Goal: Task Accomplishment & Management: Manage account settings

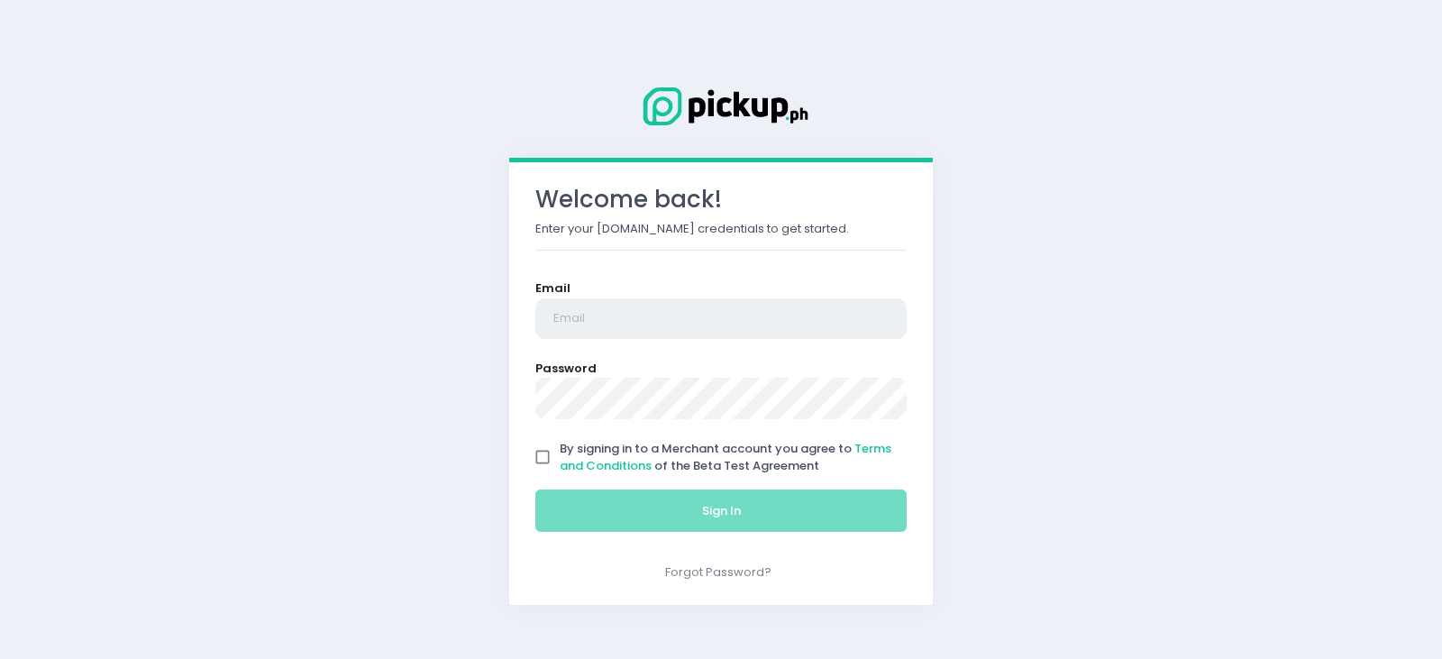
type input "[EMAIL_ADDRESS][PERSON_NAME][DOMAIN_NAME]"
click at [533, 451] on input "By signing in to a Merchant account you agree to Terms and Conditions of the Be…" at bounding box center [542, 457] width 34 height 34
checkbox input "true"
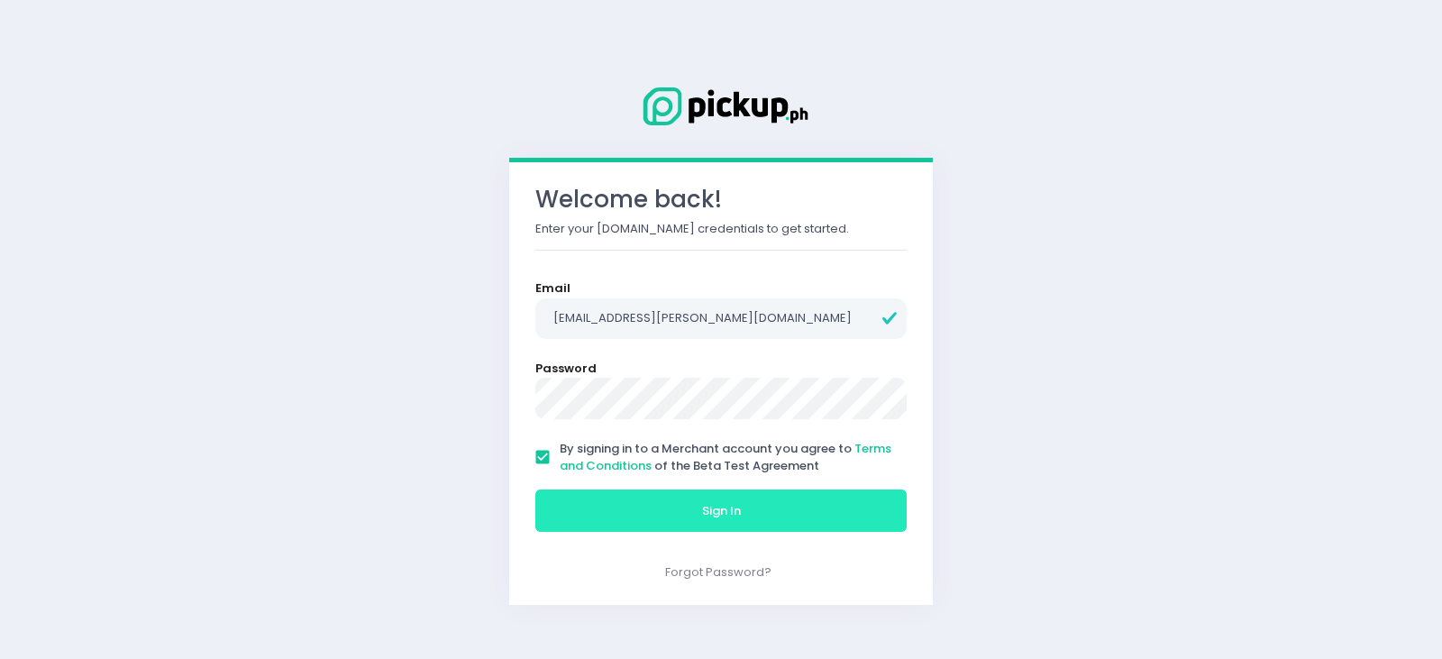
click at [593, 527] on button "Sign In" at bounding box center [720, 510] width 371 height 43
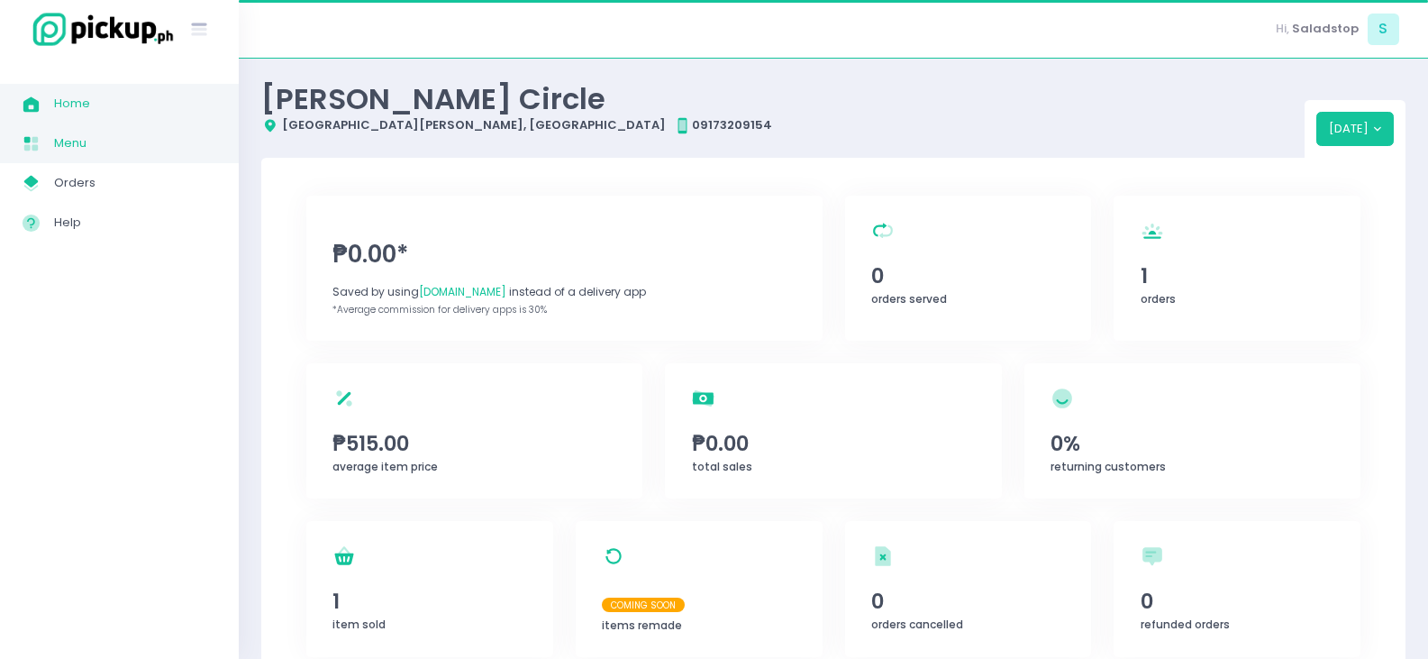
click at [59, 144] on span "Menu" at bounding box center [135, 143] width 162 height 23
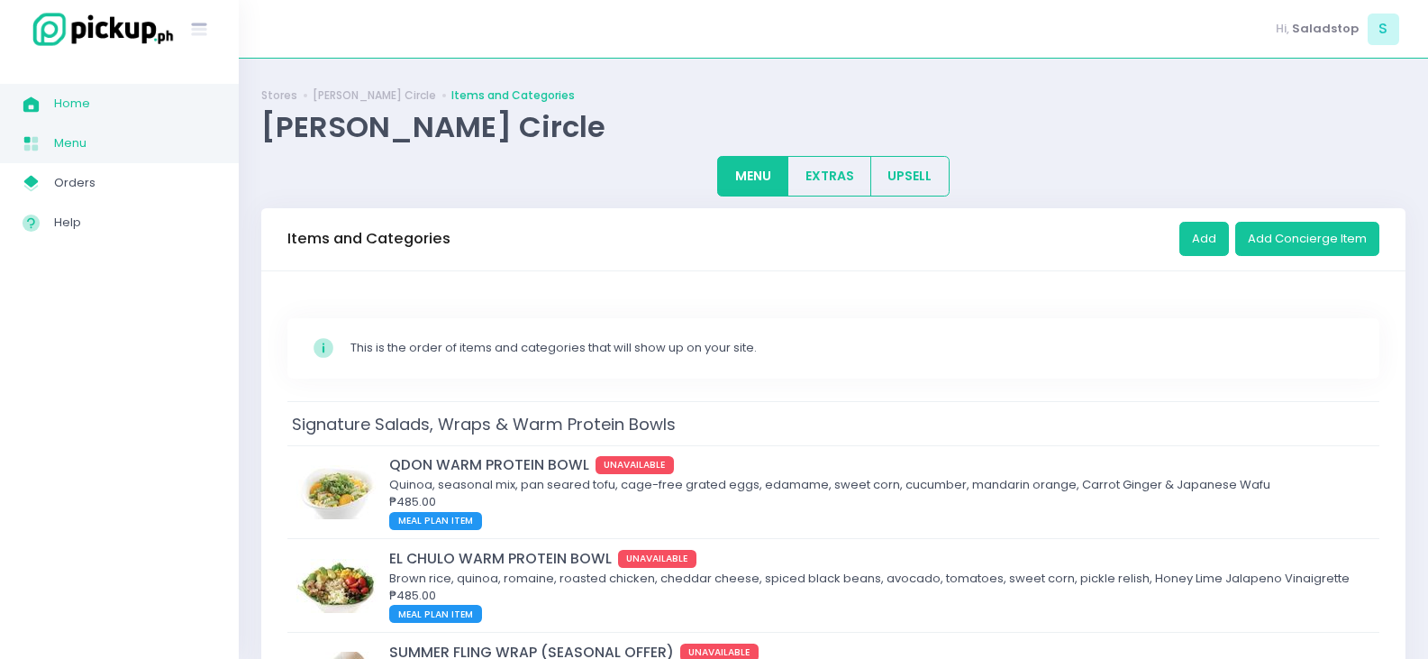
click at [105, 109] on span "Home" at bounding box center [135, 103] width 162 height 23
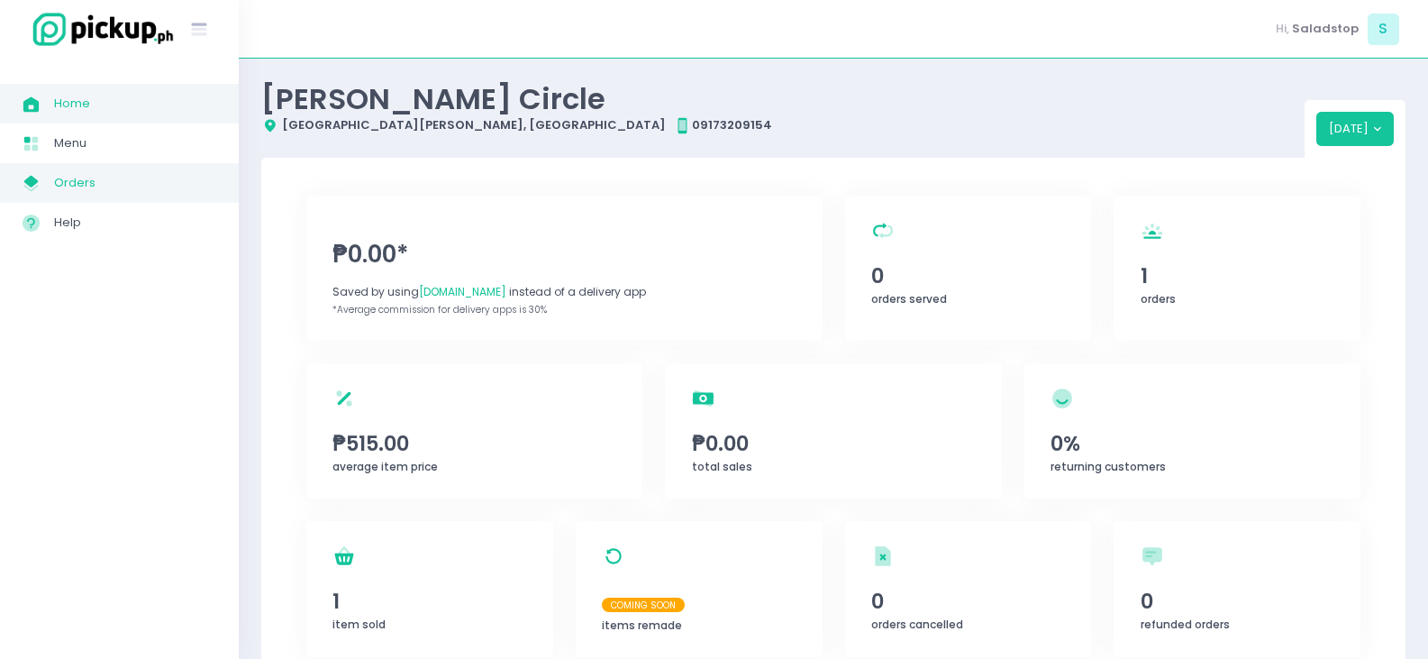
click at [99, 194] on span "Orders" at bounding box center [135, 182] width 162 height 23
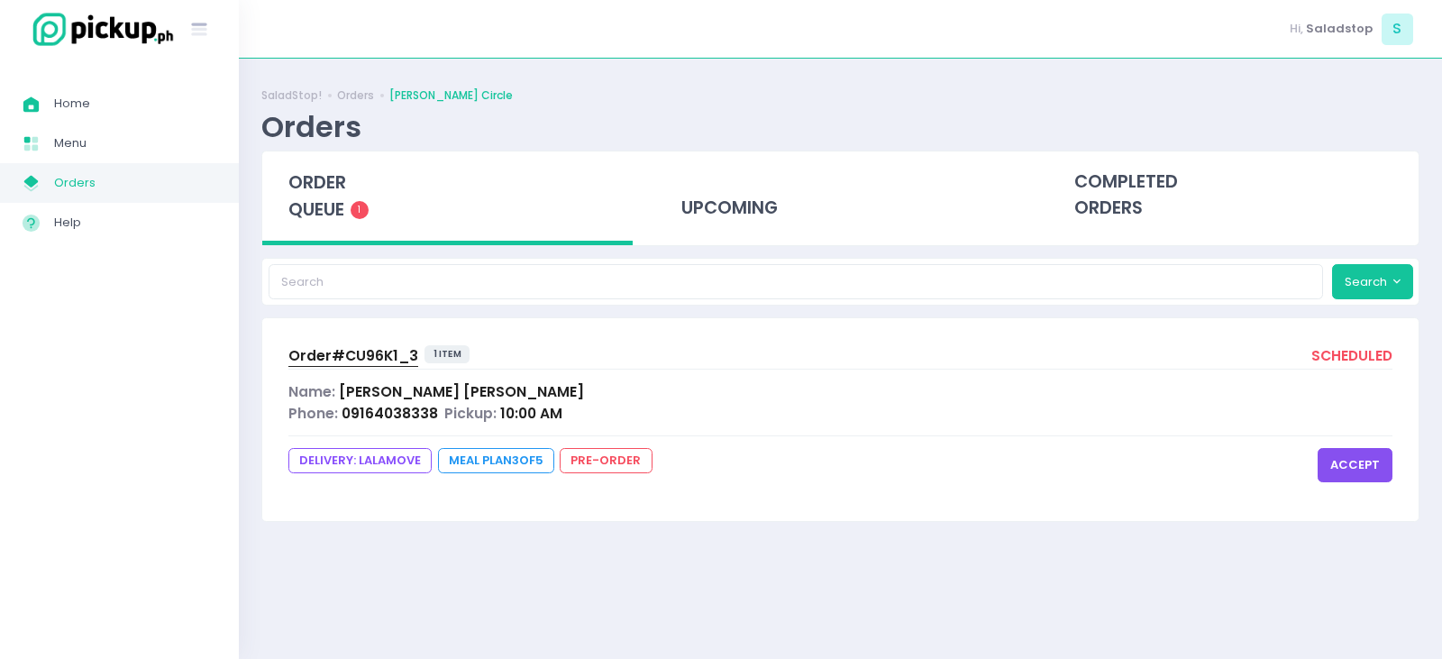
click at [1346, 466] on button "accept" at bounding box center [1354, 465] width 75 height 34
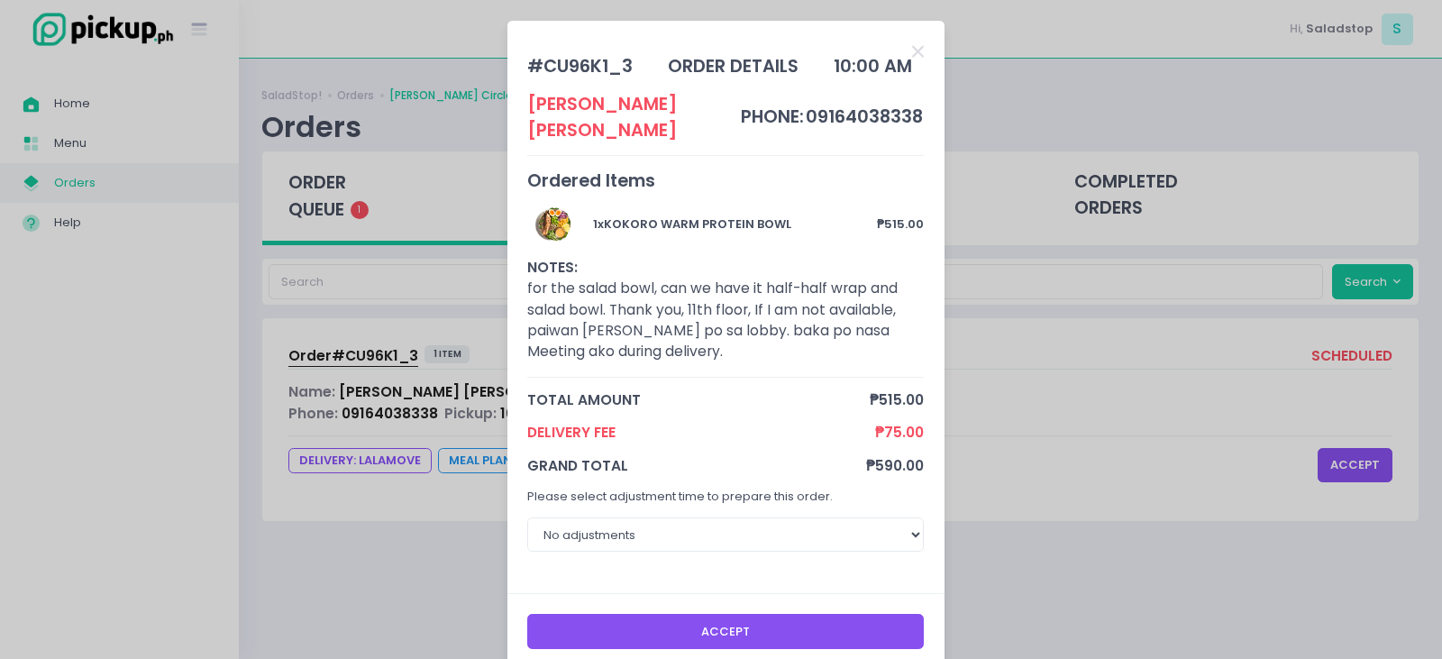
click at [840, 614] on button "Accept" at bounding box center [725, 631] width 396 height 34
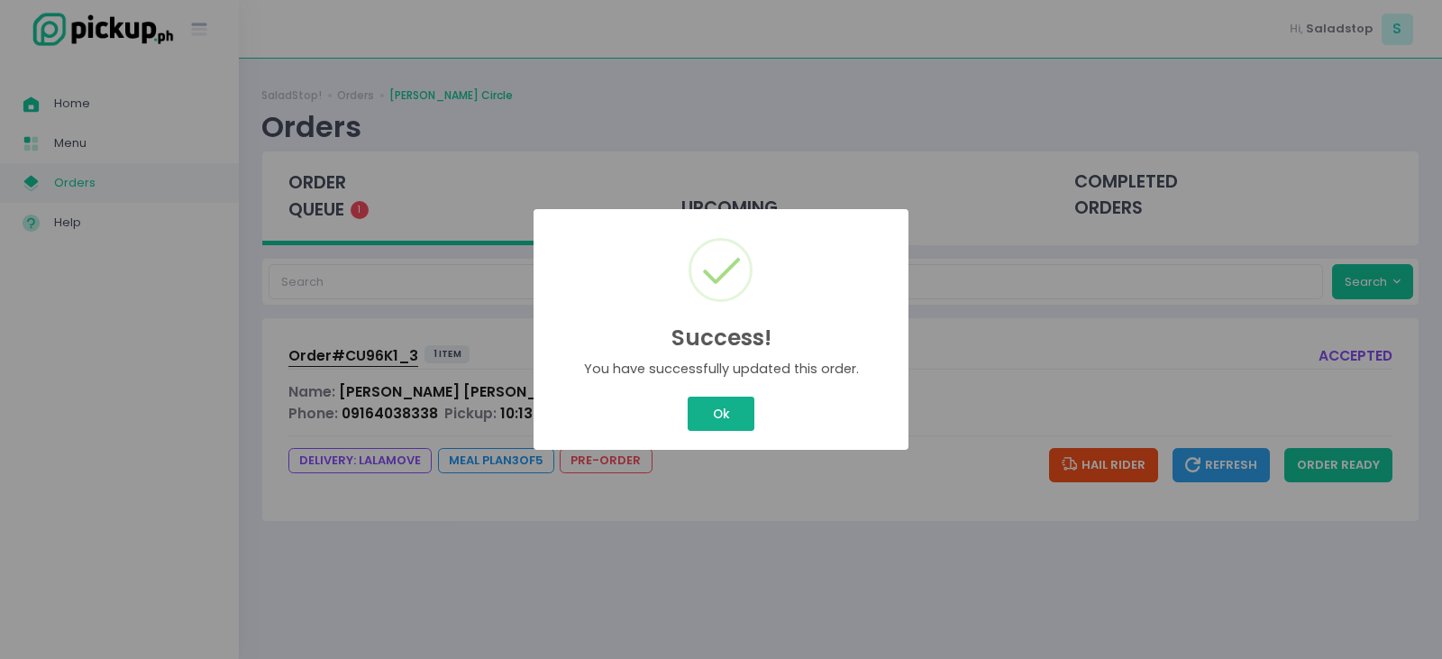
click at [697, 419] on button "Ok" at bounding box center [721, 413] width 67 height 34
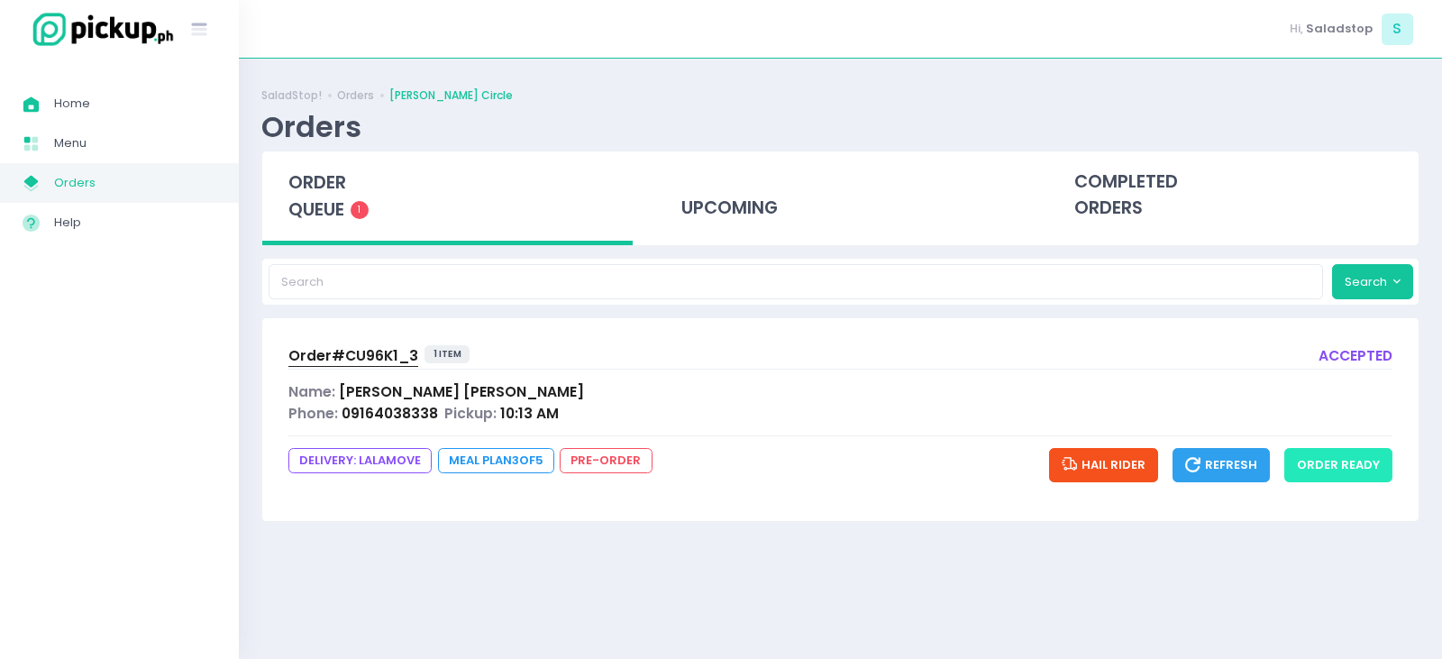
click at [1331, 463] on button "order ready" at bounding box center [1338, 465] width 108 height 34
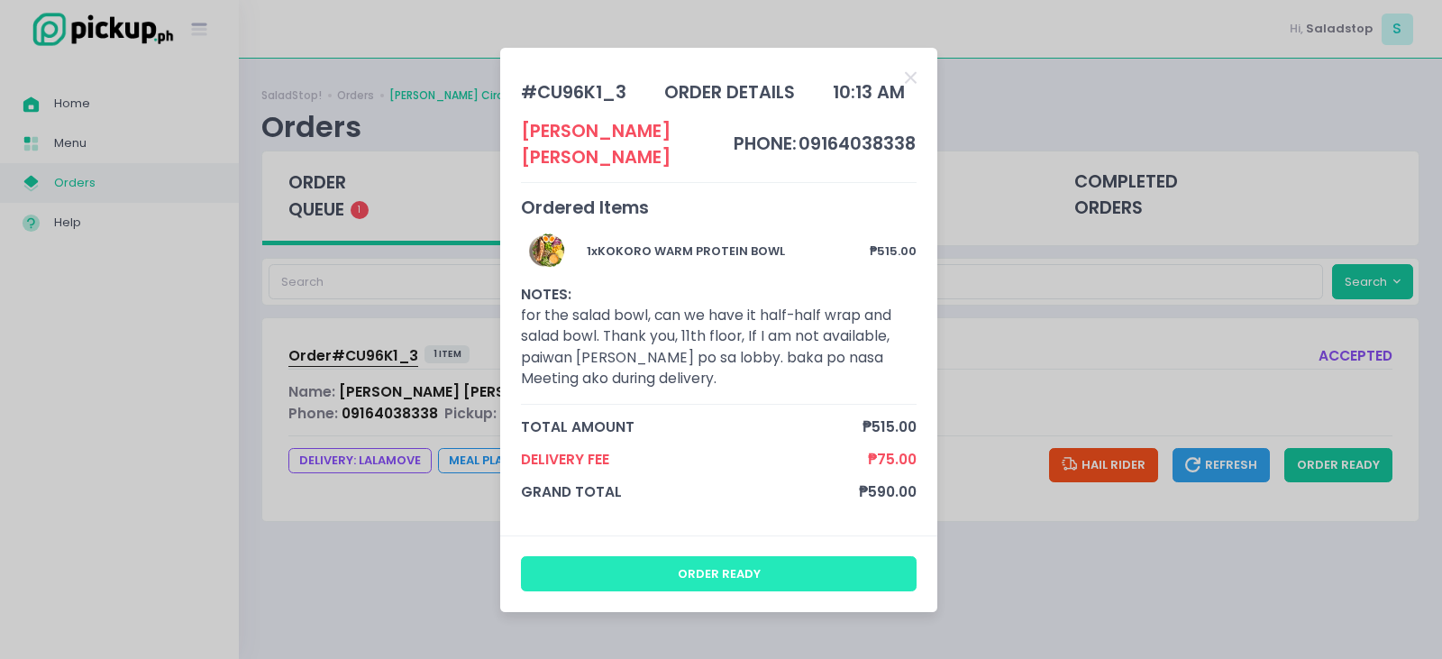
click at [773, 574] on button "order ready" at bounding box center [719, 573] width 396 height 34
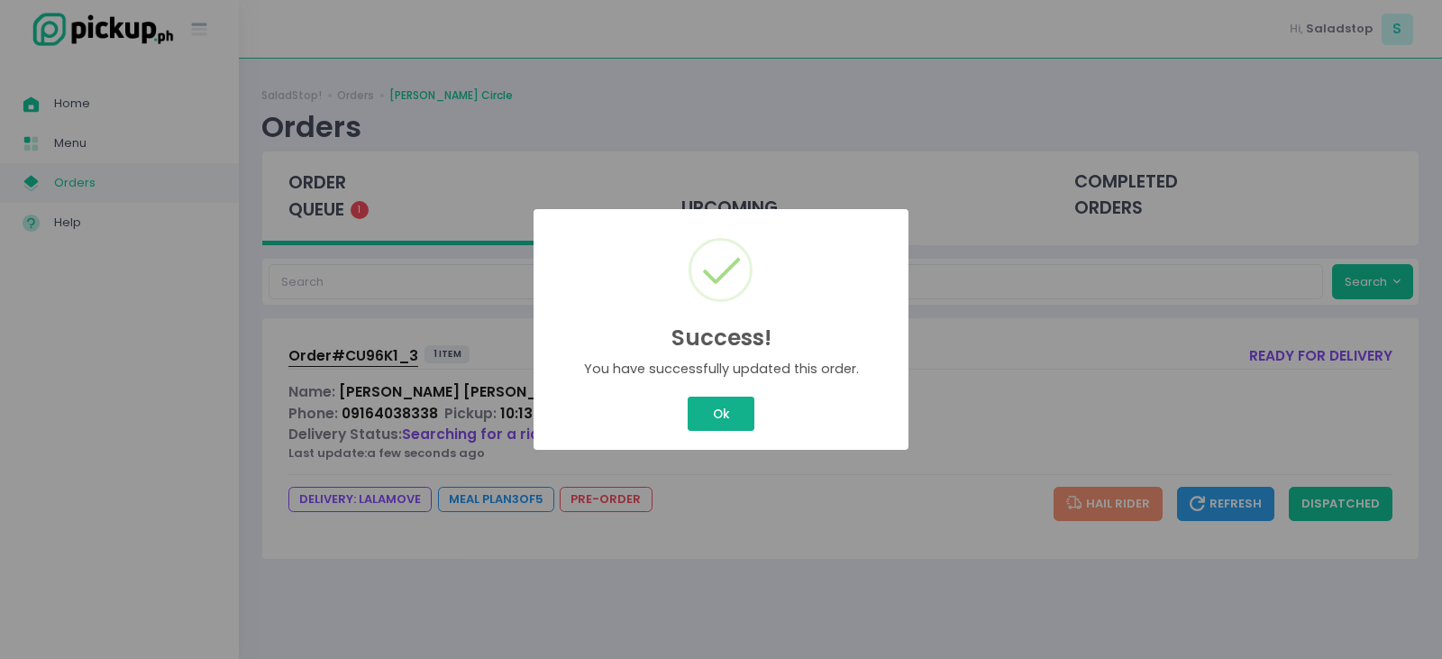
click at [709, 421] on button "Ok" at bounding box center [721, 413] width 67 height 34
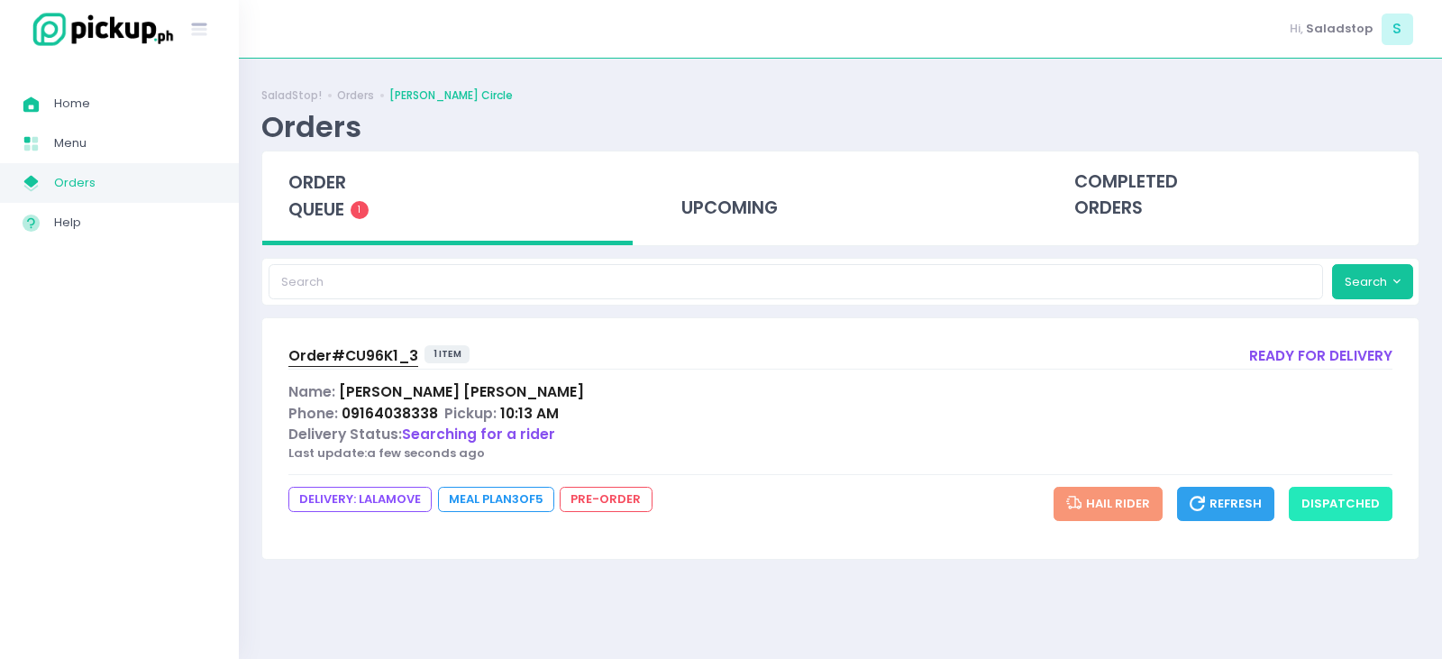
click at [1365, 506] on button "dispatched" at bounding box center [1341, 504] width 104 height 34
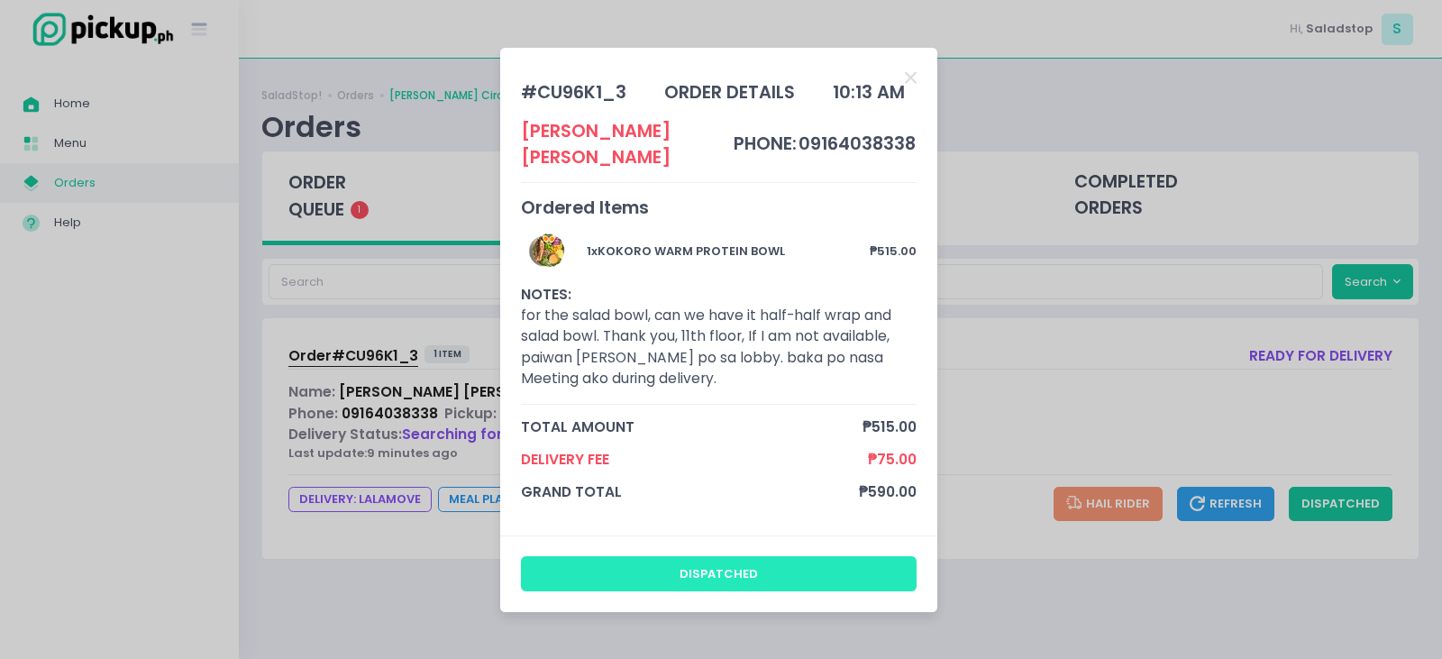
click at [841, 574] on button "dispatched" at bounding box center [719, 573] width 396 height 34
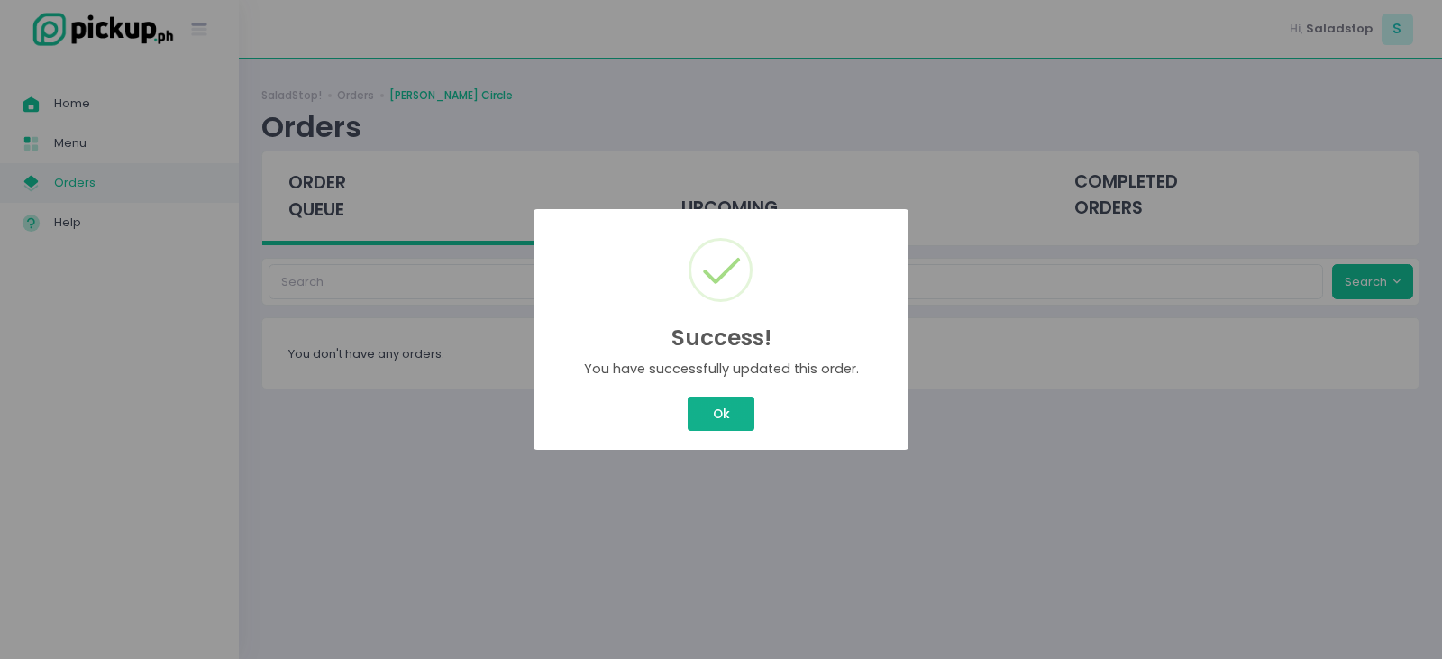
click at [718, 406] on button "Ok" at bounding box center [721, 413] width 67 height 34
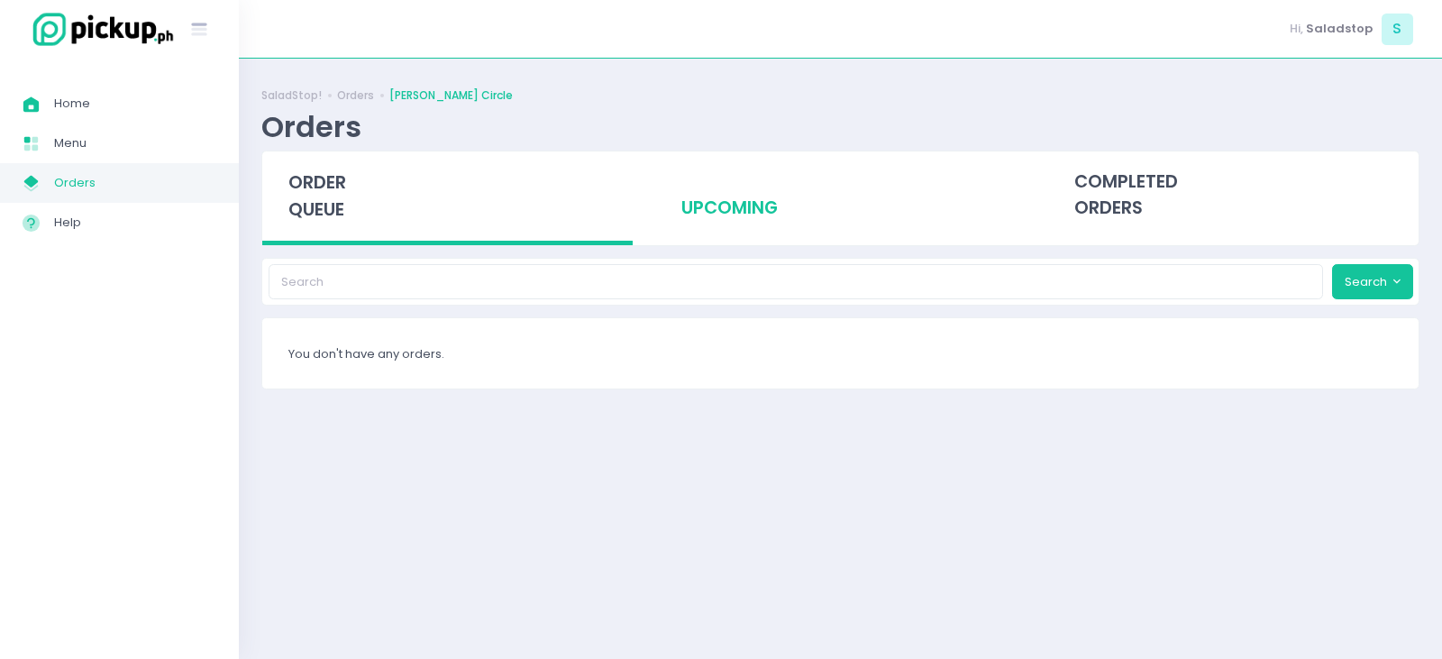
click at [745, 203] on div "upcoming" at bounding box center [840, 195] width 370 height 88
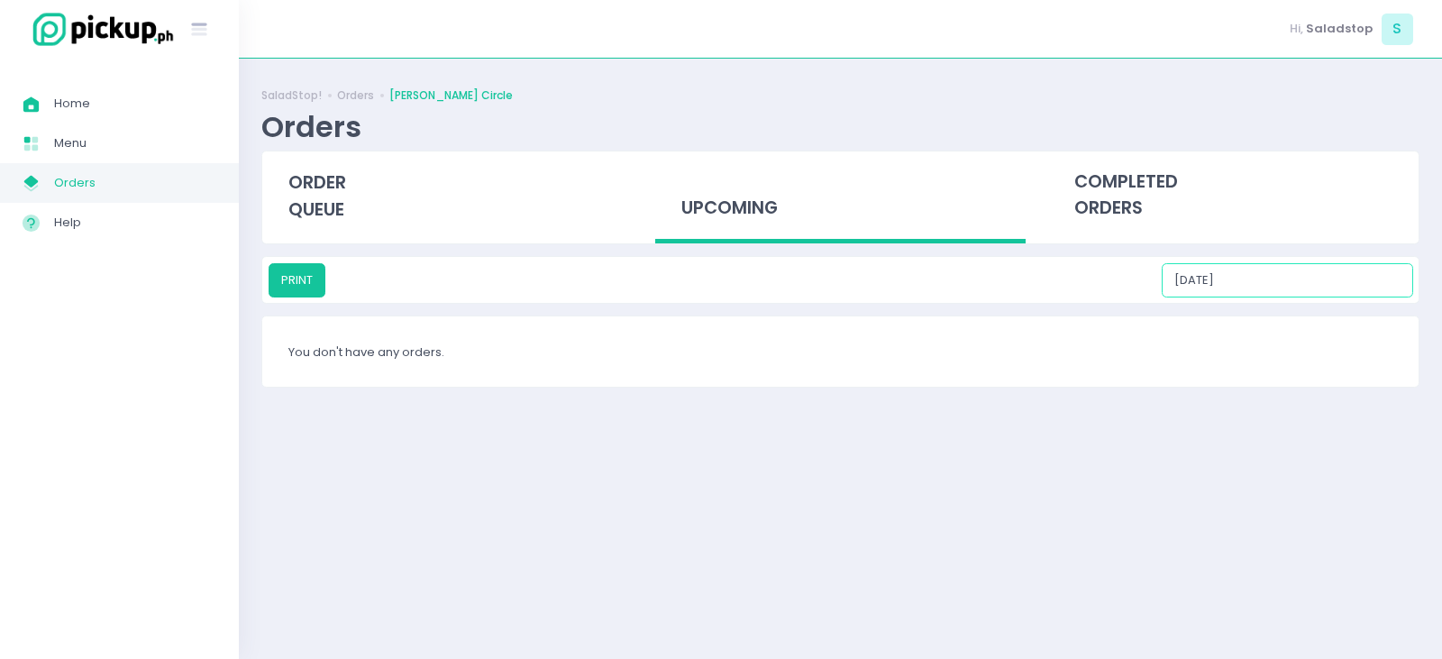
click at [1300, 278] on input "[DATE]" at bounding box center [1287, 280] width 251 height 34
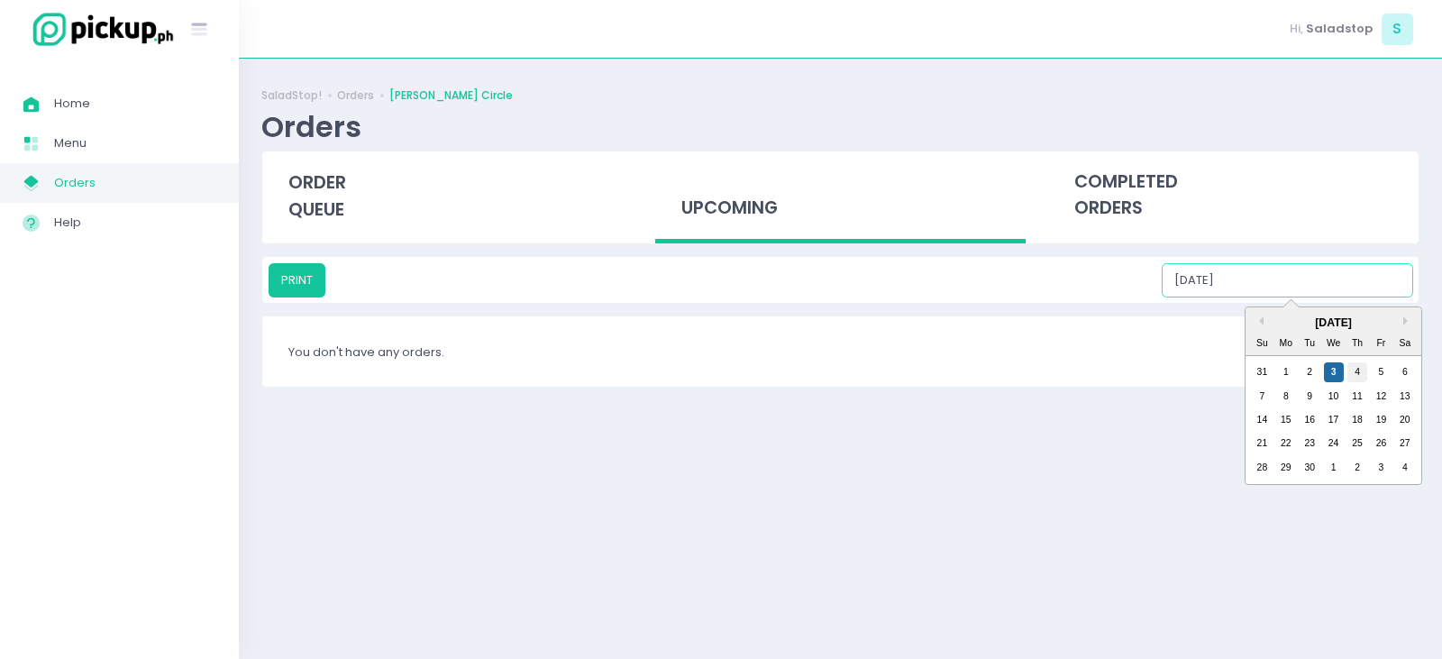
click at [1350, 370] on div "4" at bounding box center [1357, 372] width 20 height 20
type input "[DATE]"
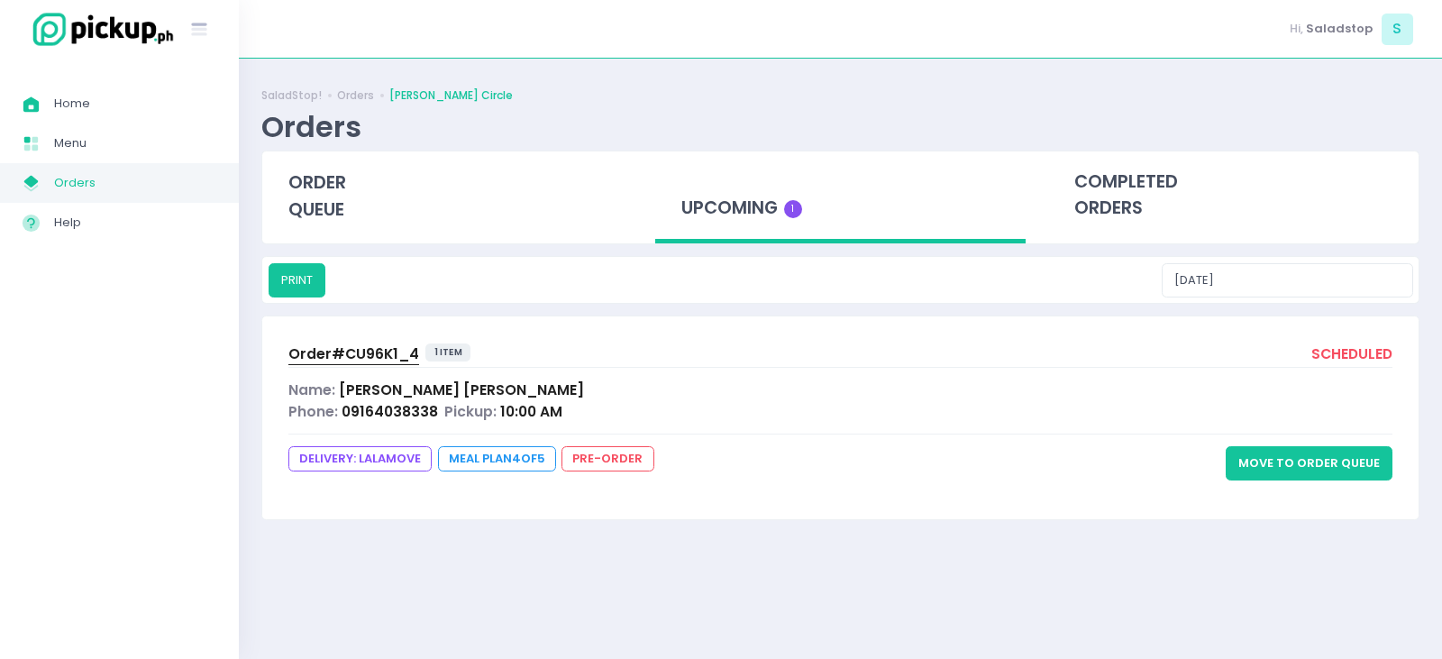
click at [1334, 470] on button "Move to Order Queue" at bounding box center [1309, 463] width 167 height 34
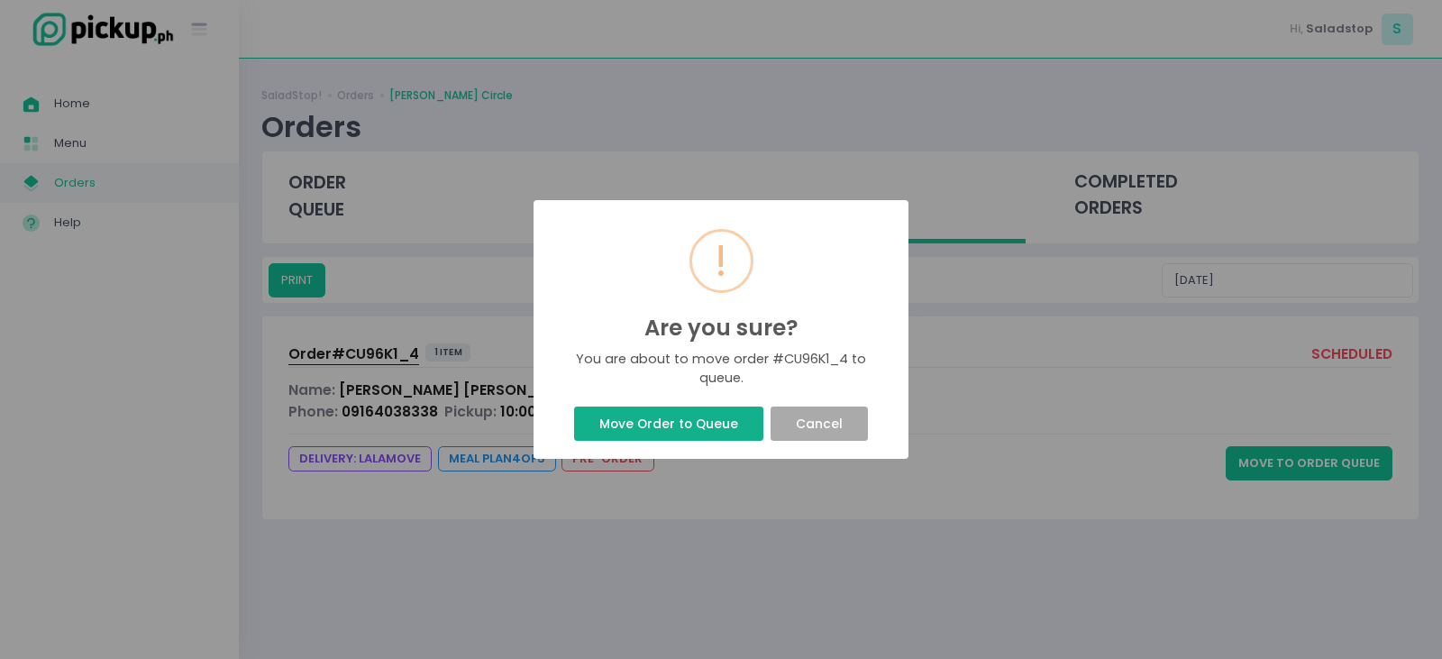
click at [697, 415] on button "Move Order to Queue" at bounding box center [668, 423] width 188 height 34
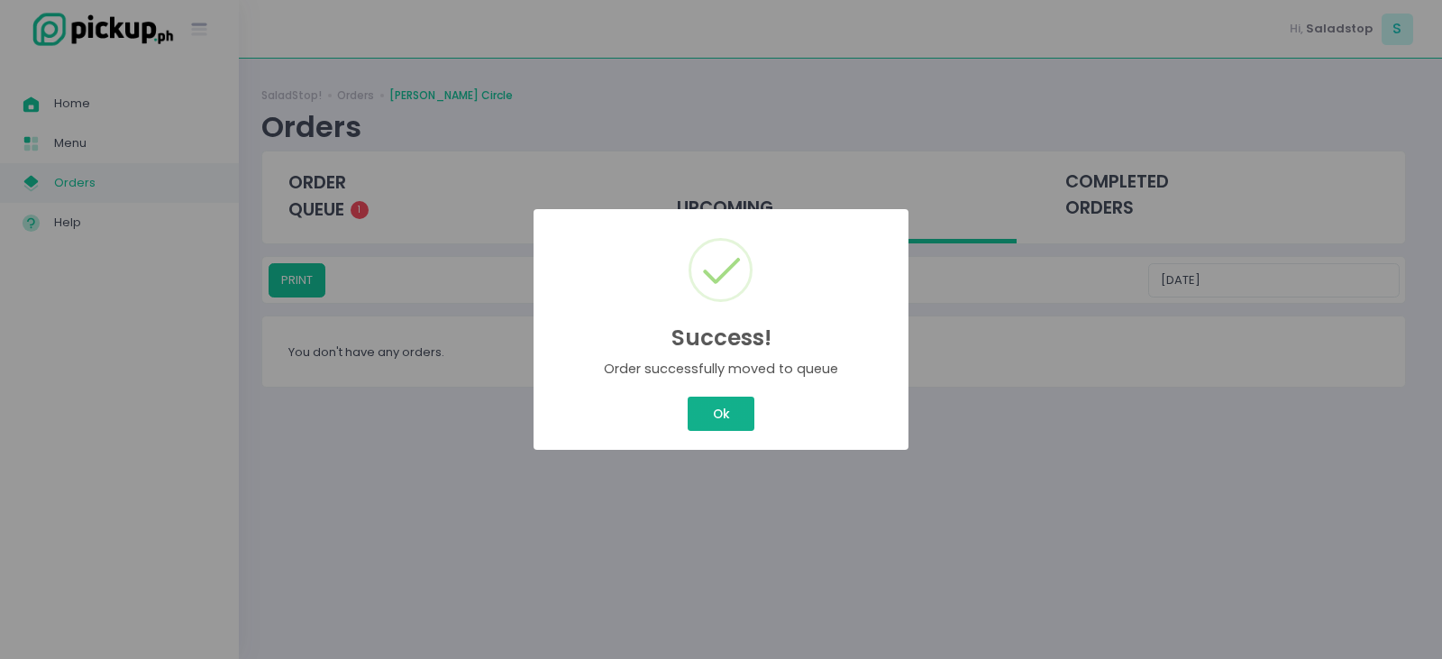
click at [707, 423] on button "Ok" at bounding box center [721, 413] width 67 height 34
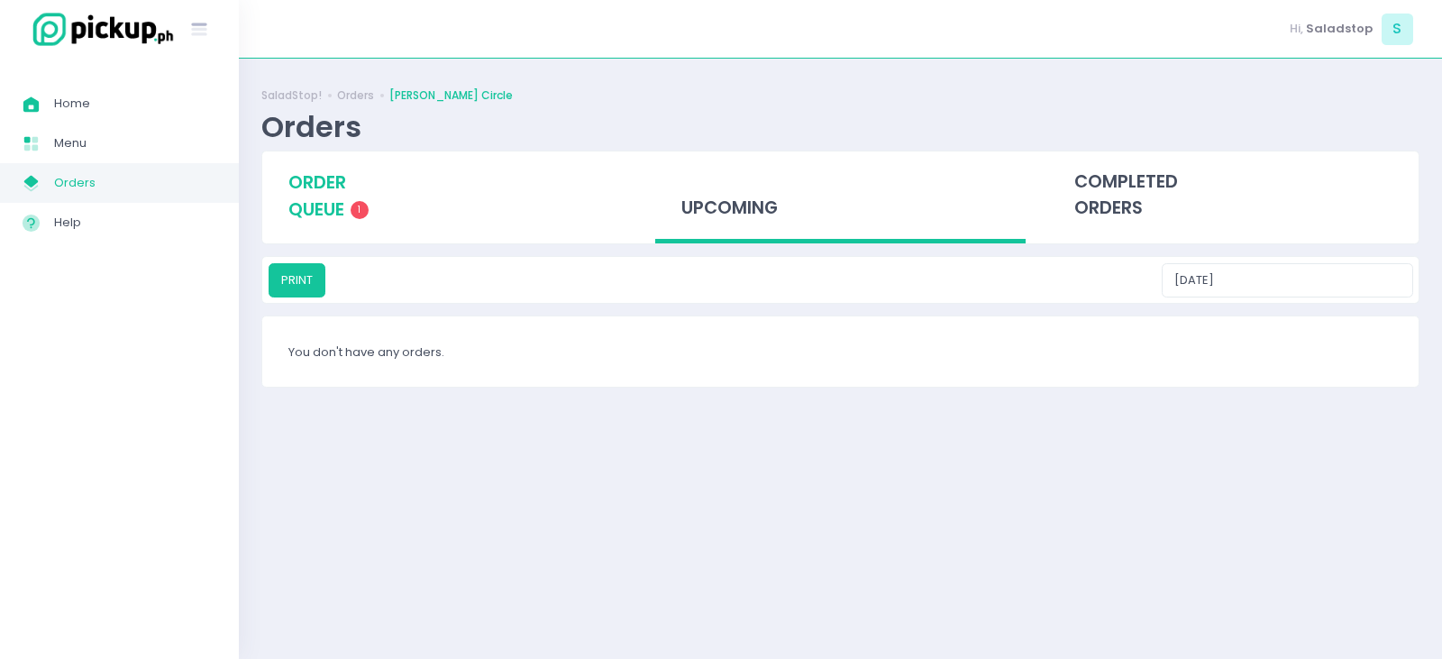
click at [323, 191] on span "order queue" at bounding box center [317, 195] width 58 height 51
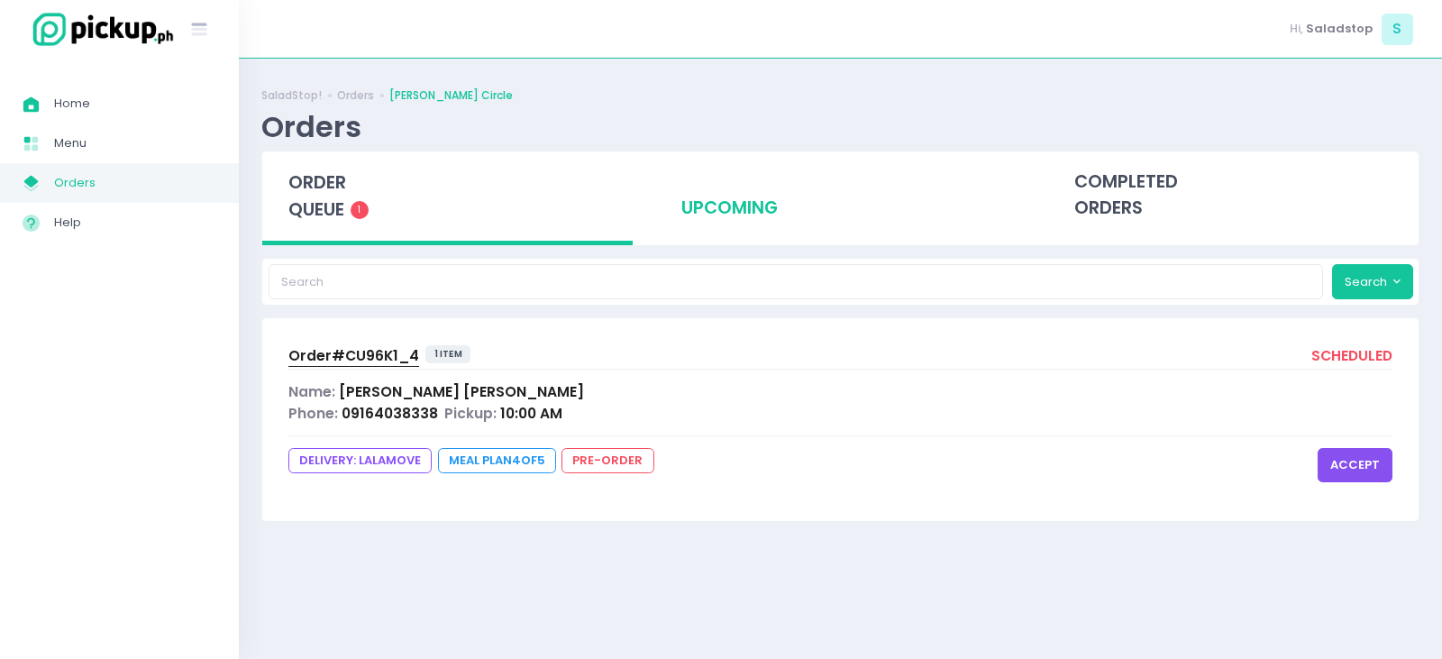
click at [779, 212] on div "upcoming" at bounding box center [840, 195] width 370 height 88
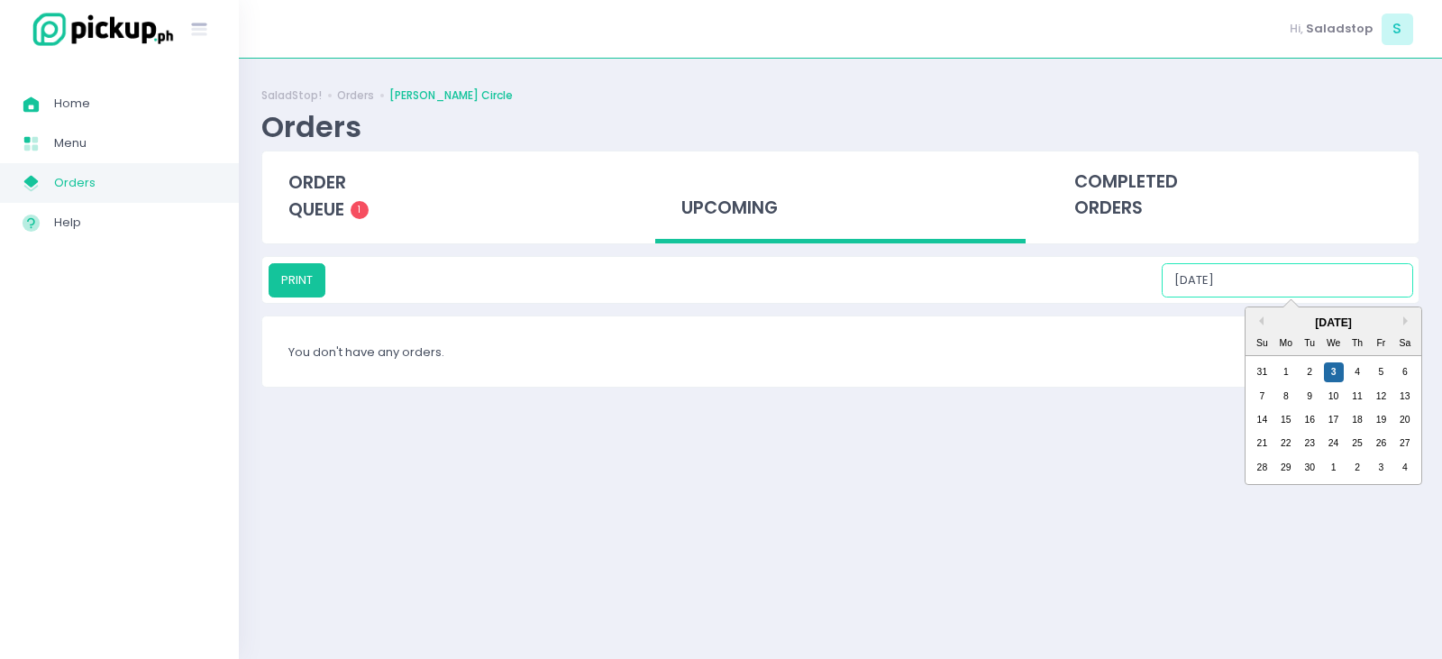
click at [1302, 287] on input "[DATE]" at bounding box center [1287, 280] width 251 height 34
click at [1386, 375] on div "5" at bounding box center [1381, 372] width 20 height 20
type input "[DATE]"
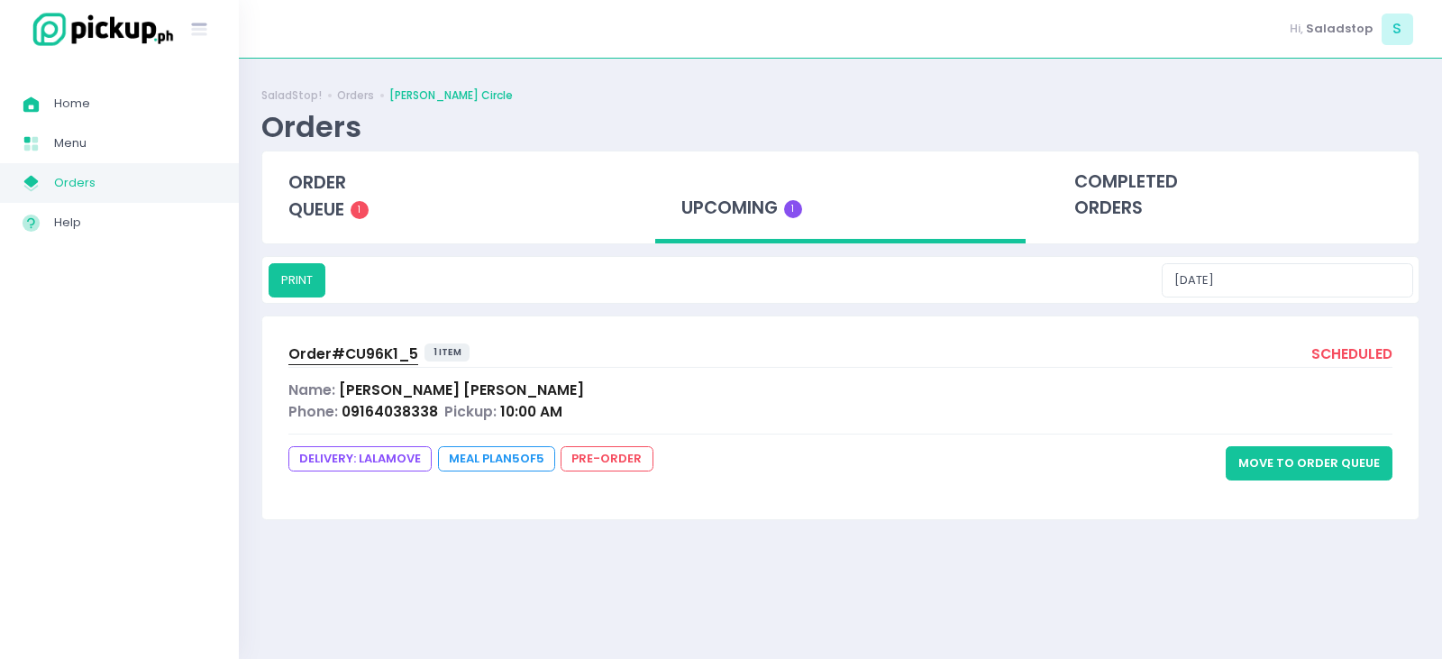
click at [1308, 459] on button "Move to Order Queue" at bounding box center [1309, 463] width 167 height 34
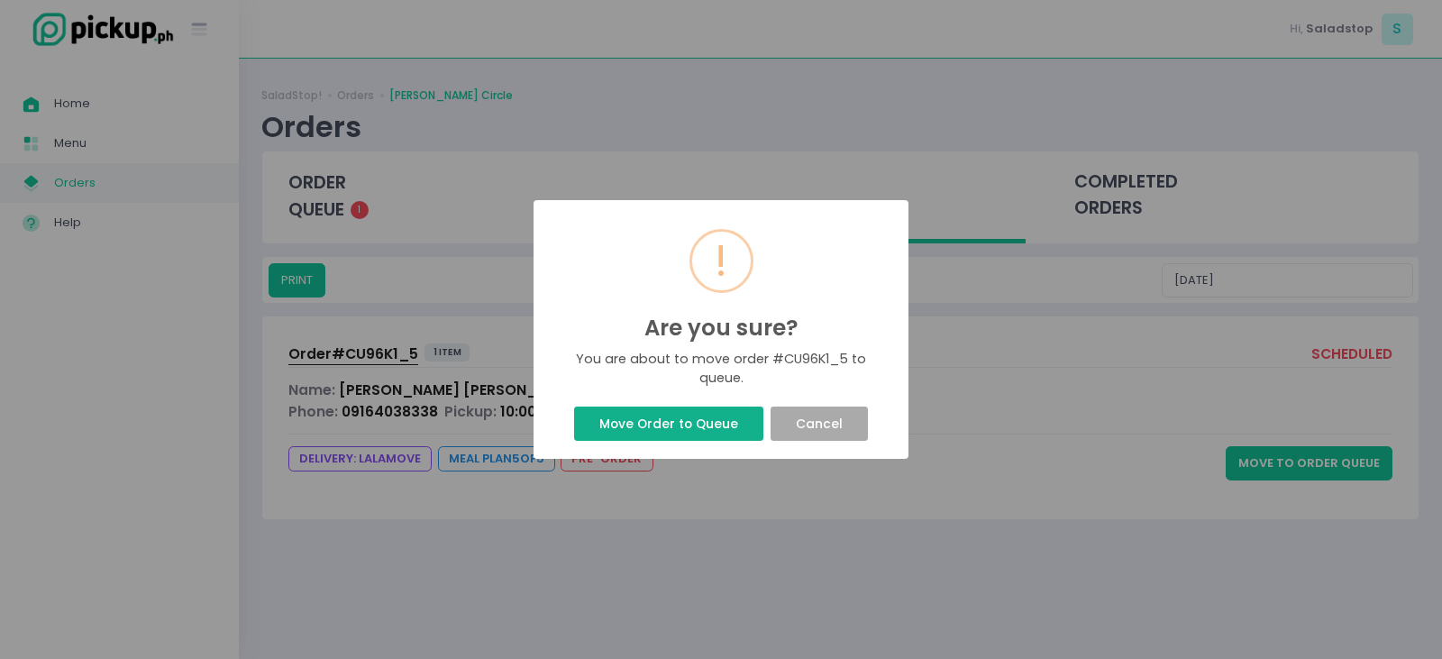
click at [687, 429] on button "Move Order to Queue" at bounding box center [668, 423] width 188 height 34
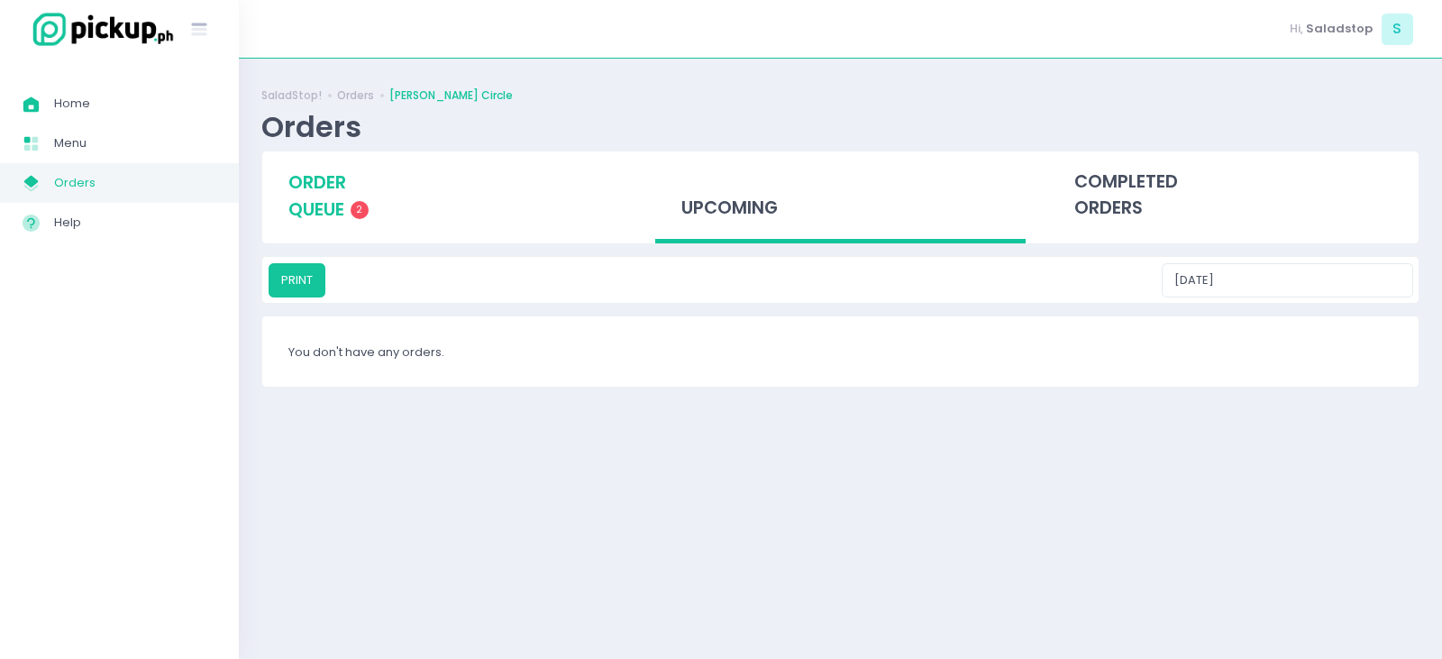
click at [357, 213] on span "2" at bounding box center [360, 210] width 18 height 18
